Goal: Book appointment/travel/reservation

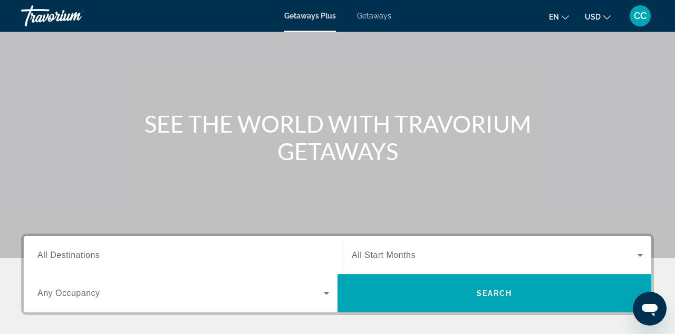
scroll to position [63, 0]
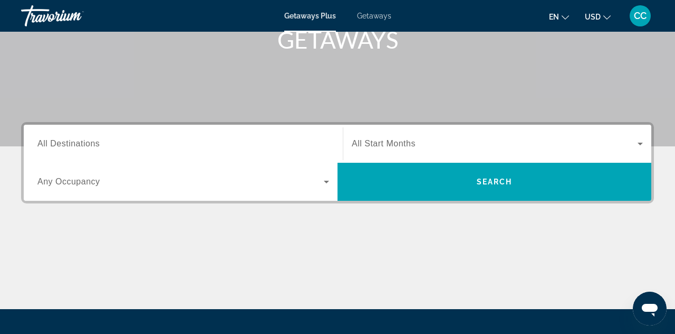
click at [119, 135] on div "Search widget" at bounding box center [183, 144] width 292 height 30
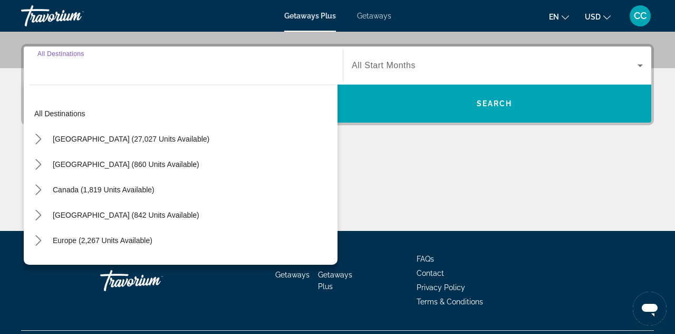
scroll to position [258, 0]
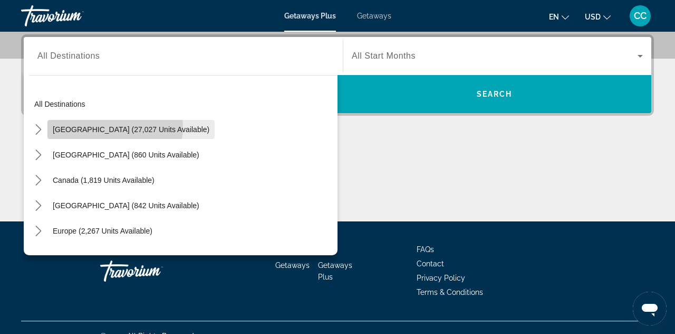
click at [105, 127] on span "[GEOGRAPHIC_DATA] (27,027 units available)" at bounding box center [131, 129] width 157 height 8
type input "**********"
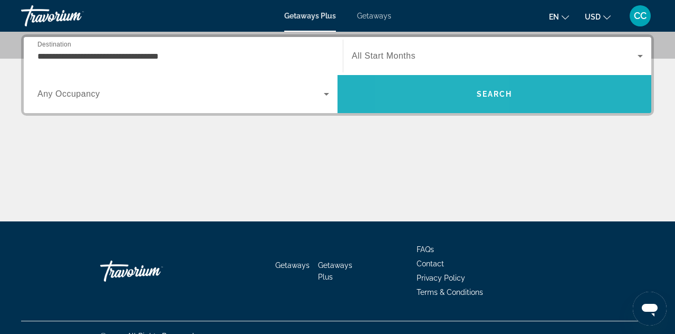
click at [447, 99] on span "Search" at bounding box center [495, 93] width 314 height 25
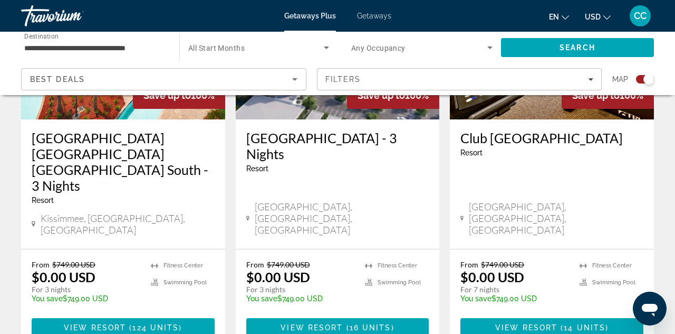
scroll to position [521, 0]
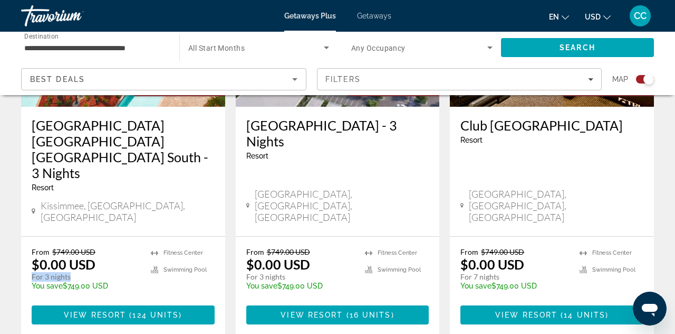
drag, startPoint x: 75, startPoint y: 232, endPoint x: 23, endPoint y: 233, distance: 52.3
click at [23, 236] on div "From $749.00 USD $0.00 USD For 3 nights You save $749.00 USD temp [GEOGRAPHIC_D…" at bounding box center [123, 285] width 204 height 98
drag, startPoint x: 99, startPoint y: 222, endPoint x: 17, endPoint y: 222, distance: 81.8
click at [16, 222] on app-exchanges-search-item "Save up to 100% [GEOGRAPHIC_DATA] [GEOGRAPHIC_DATA] - 3 Nights Resort - This is…" at bounding box center [123, 136] width 215 height 397
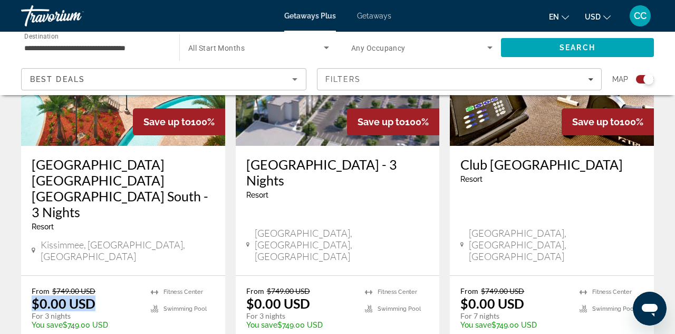
scroll to position [520, 0]
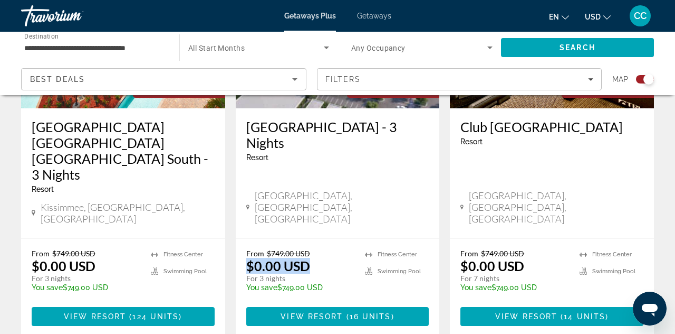
drag, startPoint x: 316, startPoint y: 221, endPoint x: 233, endPoint y: 219, distance: 83.4
click at [233, 219] on app-exchanges-search-item "Save up to 100% [GEOGRAPHIC_DATA] - 3 Nights Resort - This is an adults only re…" at bounding box center [338, 137] width 215 height 397
drag, startPoint x: 288, startPoint y: 236, endPoint x: 237, endPoint y: 235, distance: 50.7
click at [237, 238] on div "From $749.00 USD $0.00 USD For 3 nights You save $749.00 USD temp [GEOGRAPHIC_D…" at bounding box center [338, 287] width 204 height 98
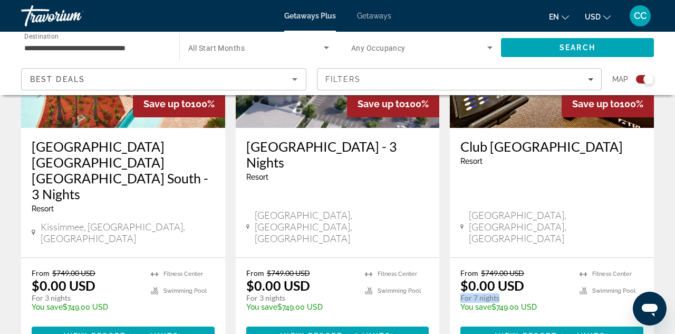
drag, startPoint x: 503, startPoint y: 257, endPoint x: 450, endPoint y: 257, distance: 53.8
click at [450, 257] on app-exchanges-search-item "Save up to 100% Club [GEOGRAPHIC_DATA] - This is an adults only resort [GEOGRAP…" at bounding box center [552, 157] width 215 height 397
drag, startPoint x: 527, startPoint y: 240, endPoint x: 452, endPoint y: 240, distance: 74.9
click at [452, 258] on div "From $749.00 USD $0.00 USD For 7 nights You save $749.00 USD temp 4.5 [GEOGRAPH…" at bounding box center [552, 307] width 204 height 98
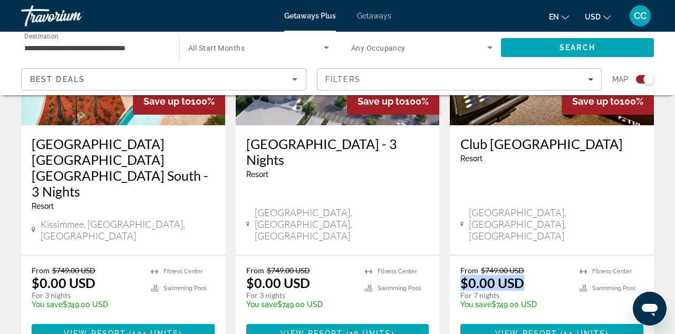
scroll to position [501, 0]
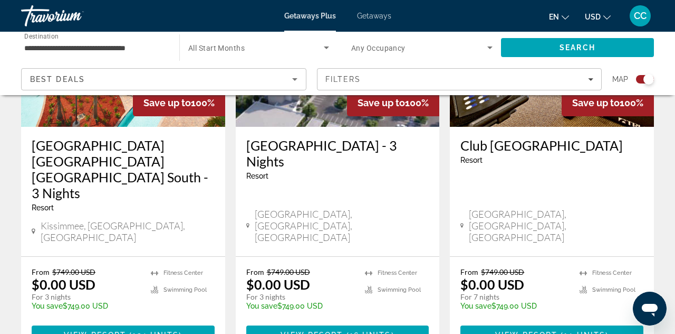
click at [387, 51] on span "Any Occupancy" at bounding box center [378, 48] width 54 height 8
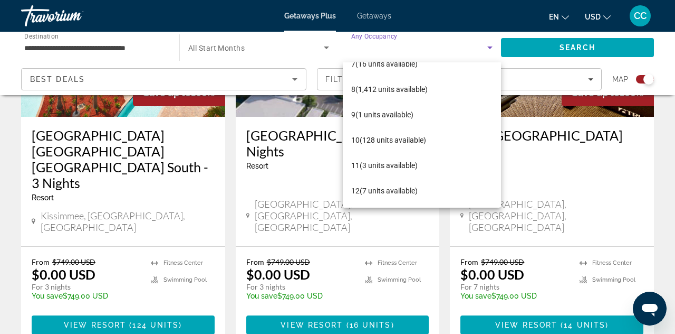
scroll to position [515, 0]
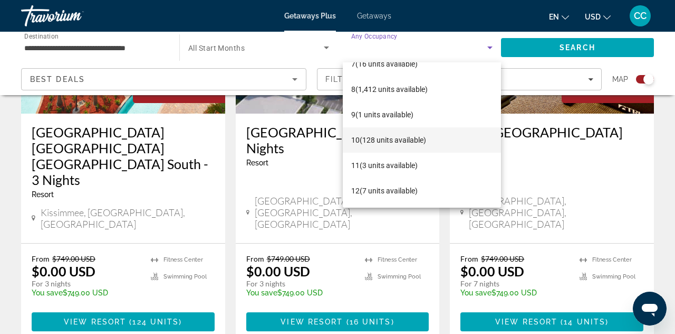
click at [398, 140] on span "10 (128 units available)" at bounding box center [388, 140] width 75 height 13
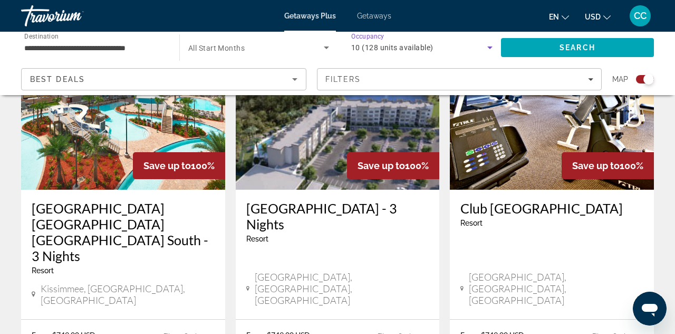
scroll to position [418, 0]
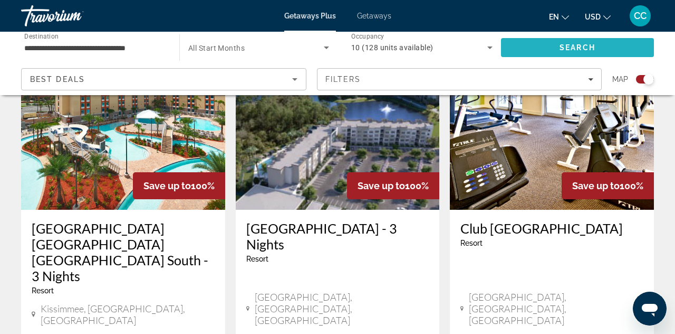
click at [587, 45] on span "Search" at bounding box center [578, 47] width 36 height 8
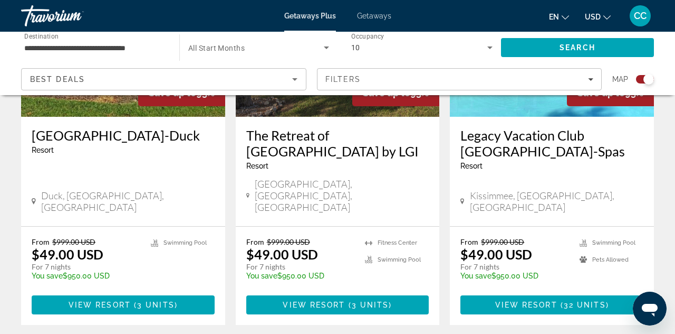
scroll to position [515, 0]
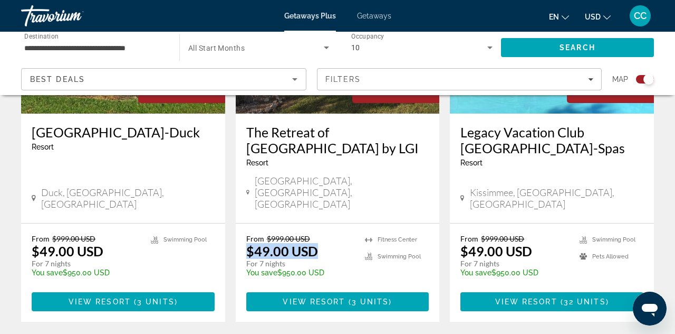
drag, startPoint x: 321, startPoint y: 229, endPoint x: 241, endPoint y: 228, distance: 80.2
click at [241, 228] on div "From $999.00 USD $49.00 USD For 7 nights You save $950.00 USD temp 3.1 [GEOGRAP…" at bounding box center [338, 272] width 204 height 98
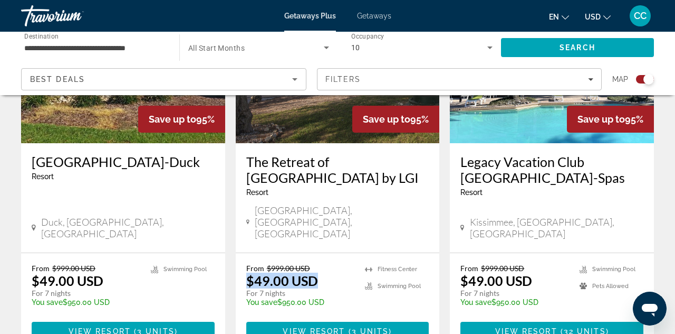
scroll to position [483, 0]
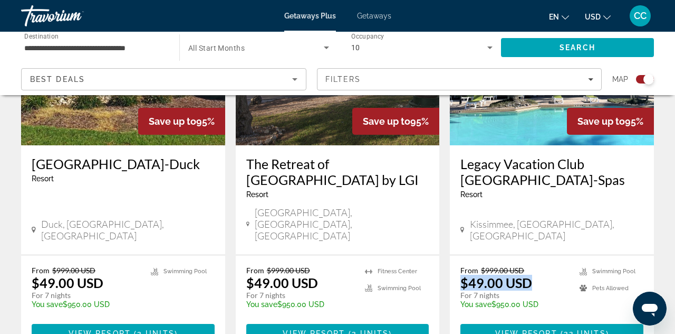
drag, startPoint x: 539, startPoint y: 263, endPoint x: 455, endPoint y: 259, distance: 84.0
click at [455, 259] on div "From $999.00 USD $49.00 USD For 7 nights You save $950.00 USD temp 3.8 Swimming…" at bounding box center [552, 304] width 204 height 98
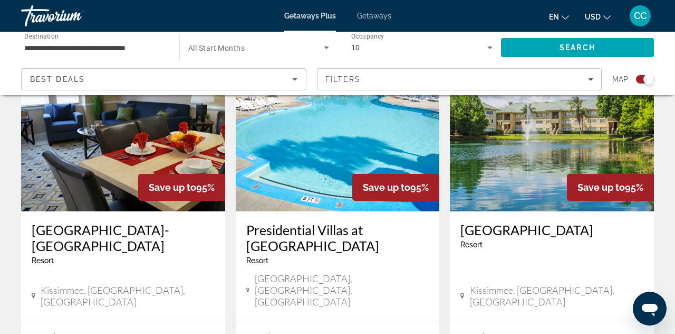
scroll to position [831, 0]
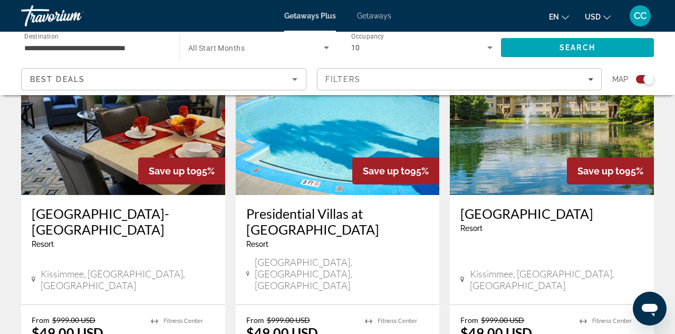
click at [338, 208] on h3 "Presidential Villas at [GEOGRAPHIC_DATA]" at bounding box center [337, 221] width 183 height 32
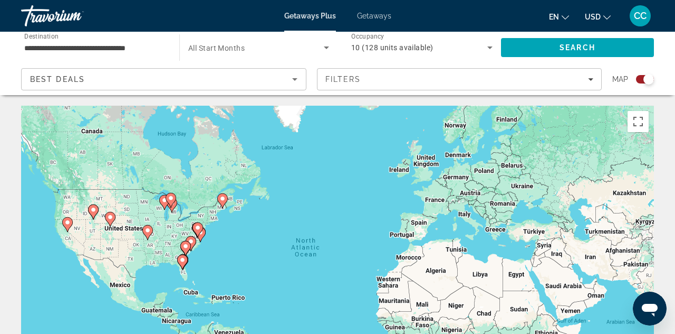
click at [387, 44] on span "10 (128 units available)" at bounding box center [392, 47] width 82 height 8
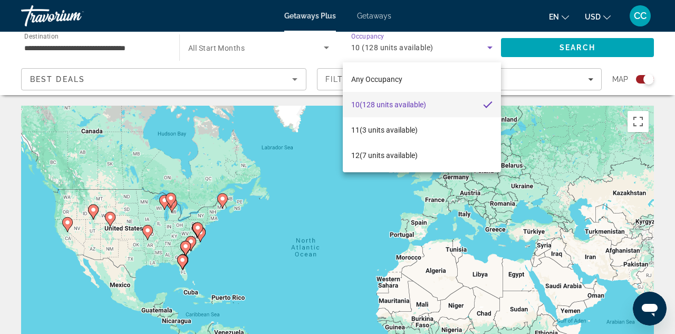
click at [577, 66] on div at bounding box center [337, 167] width 675 height 334
